Goal: Task Accomplishment & Management: Complete application form

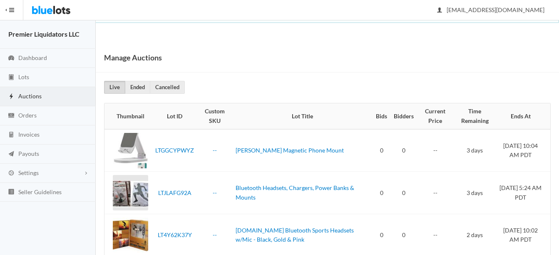
click at [25, 95] on span "Auctions" at bounding box center [29, 95] width 23 height 7
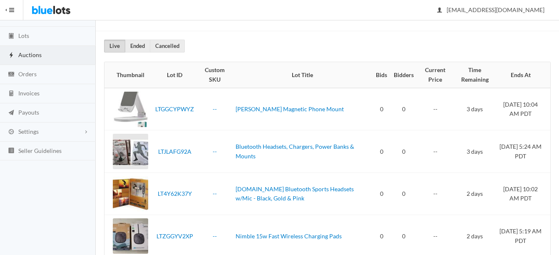
scroll to position [21, 0]
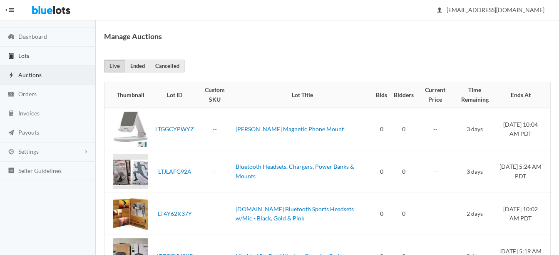
click at [20, 56] on span "Lots" at bounding box center [23, 55] width 11 height 7
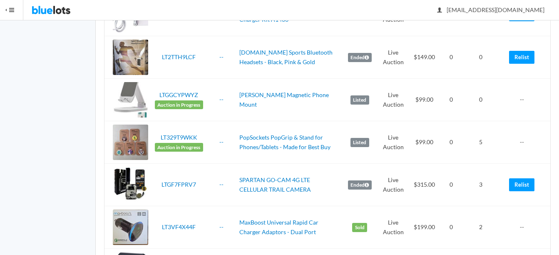
scroll to position [625, 0]
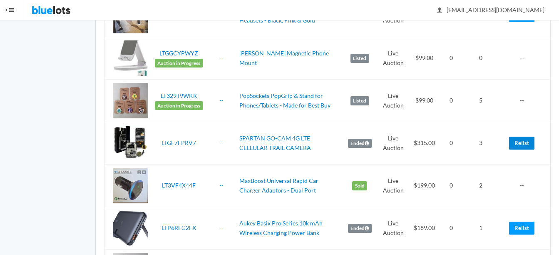
click at [524, 145] on link "Relist" at bounding box center [521, 143] width 25 height 13
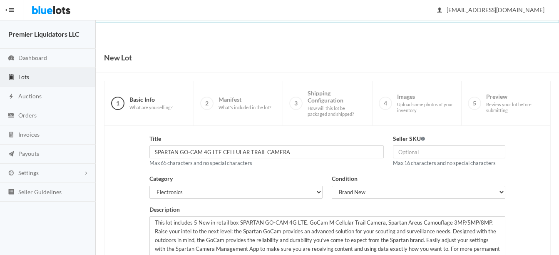
scroll to position [169, 0]
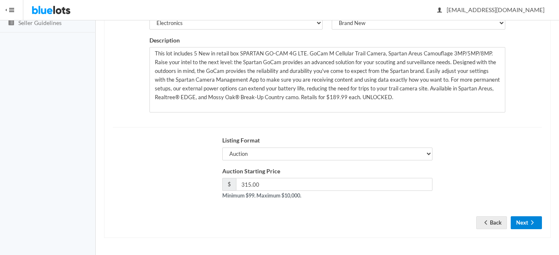
click at [533, 218] on button "Next" at bounding box center [526, 222] width 31 height 13
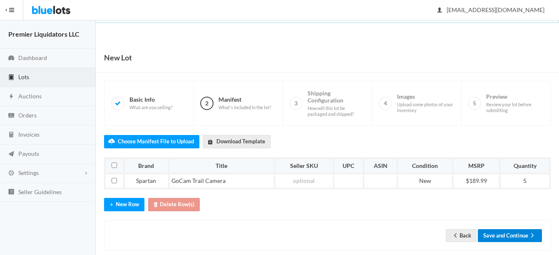
click at [502, 236] on button "Save and Continue" at bounding box center [510, 235] width 64 height 13
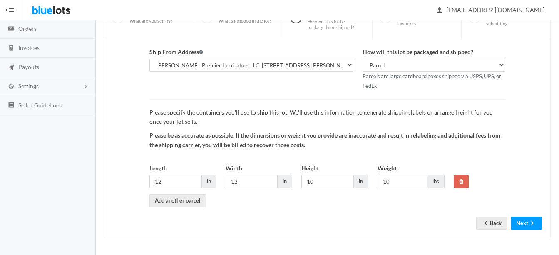
scroll to position [87, 0]
click at [520, 225] on button "Next" at bounding box center [526, 222] width 31 height 13
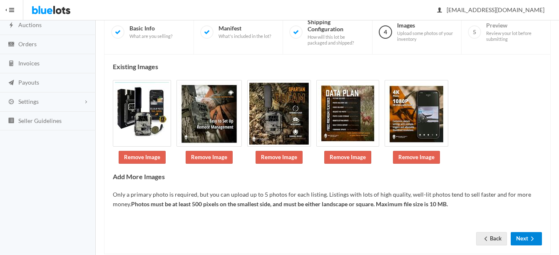
scroll to position [87, 0]
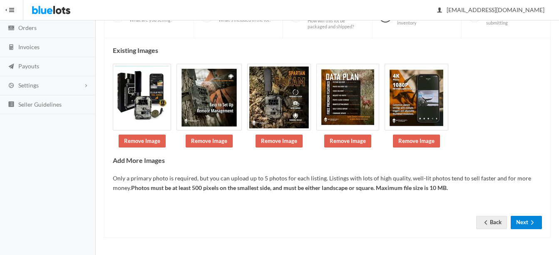
click at [531, 223] on icon "arrow forward" at bounding box center [533, 222] width 8 height 7
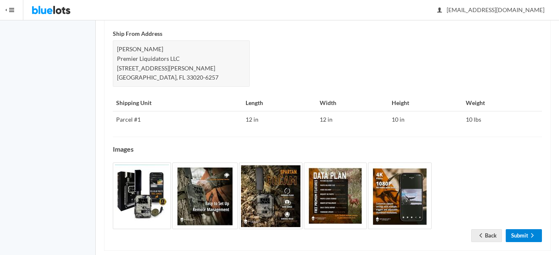
scroll to position [405, 0]
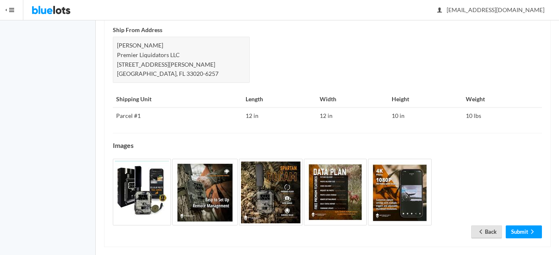
click at [492, 225] on link "Back" at bounding box center [486, 231] width 31 height 13
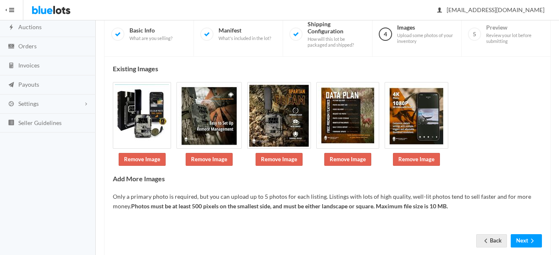
scroll to position [87, 0]
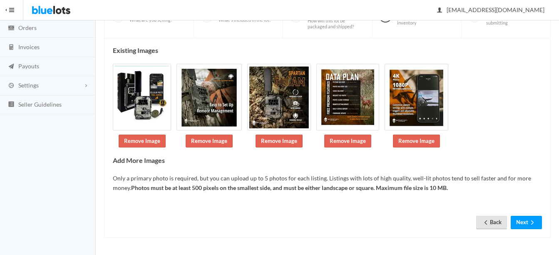
click at [494, 220] on link "Back" at bounding box center [491, 222] width 31 height 13
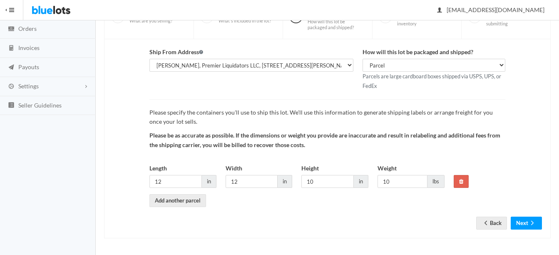
scroll to position [87, 0]
click at [406, 180] on input "10" at bounding box center [403, 181] width 50 height 13
type input "1"
type input "8"
click at [538, 219] on button "Next" at bounding box center [526, 222] width 31 height 13
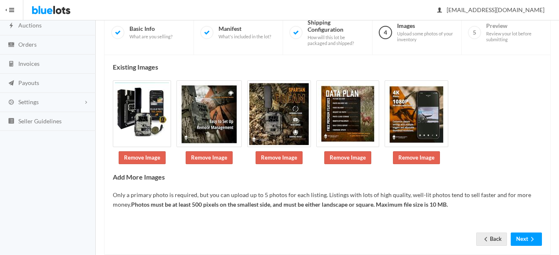
scroll to position [87, 0]
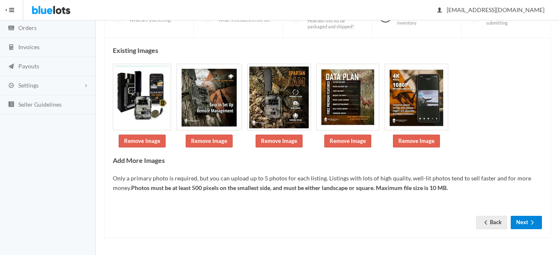
click at [528, 221] on button "Next" at bounding box center [526, 222] width 31 height 13
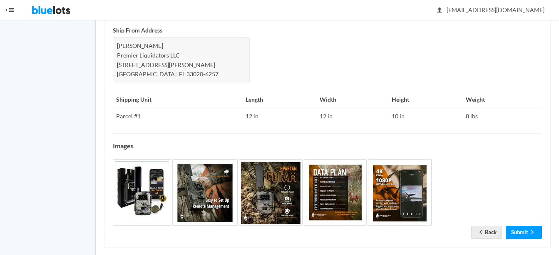
scroll to position [405, 0]
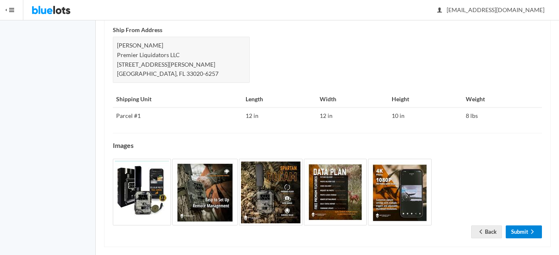
click at [517, 225] on link "Submit" at bounding box center [524, 231] width 36 height 13
